Goal: Transaction & Acquisition: Book appointment/travel/reservation

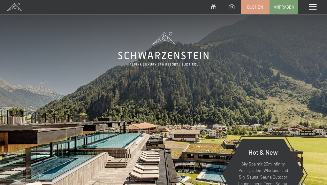
click at [254, 10] on link "Buchen" at bounding box center [255, 6] width 28 height 13
click at [312, 4] on div "Menü" at bounding box center [313, 7] width 29 height 14
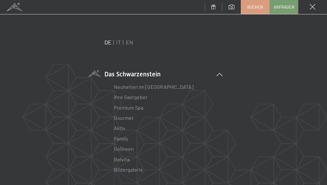
click at [116, 43] on link "IT" at bounding box center [118, 42] width 5 height 7
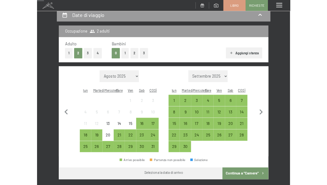
scroll to position [65, 0]
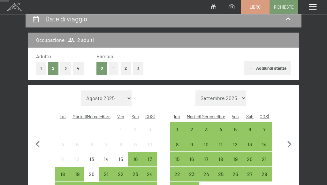
click at [79, 68] on font "4" at bounding box center [78, 68] width 3 height 5
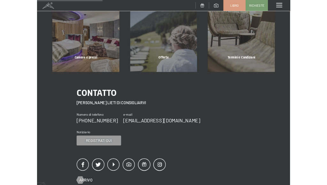
scroll to position [0, 0]
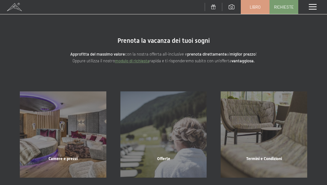
click at [258, 8] on font "Libro" at bounding box center [255, 6] width 11 height 5
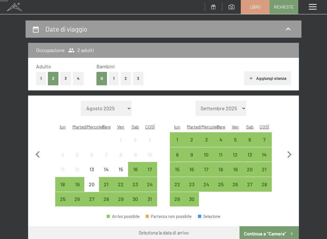
click at [122, 166] on font "15" at bounding box center [121, 169] width 4 height 6
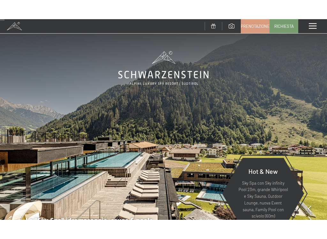
scroll to position [41, 0]
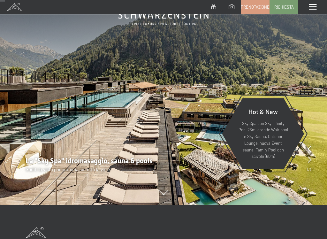
click at [313, 8] on span at bounding box center [313, 7] width 8 height 6
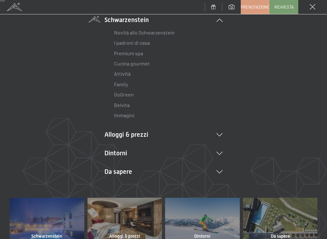
scroll to position [55, 0]
click at [222, 153] on icon at bounding box center [220, 153] width 6 height 3
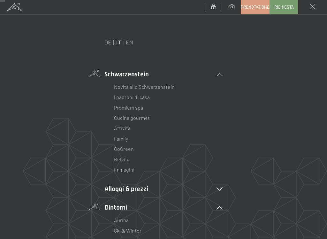
scroll to position [0, 0]
click at [156, 90] on link "Novità allo Schwarzenstein" at bounding box center [144, 87] width 61 height 6
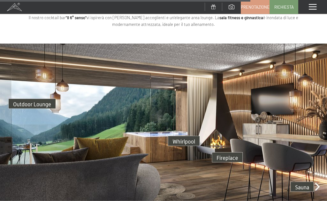
scroll to position [1360, 0]
